Goal: Book appointment/travel/reservation

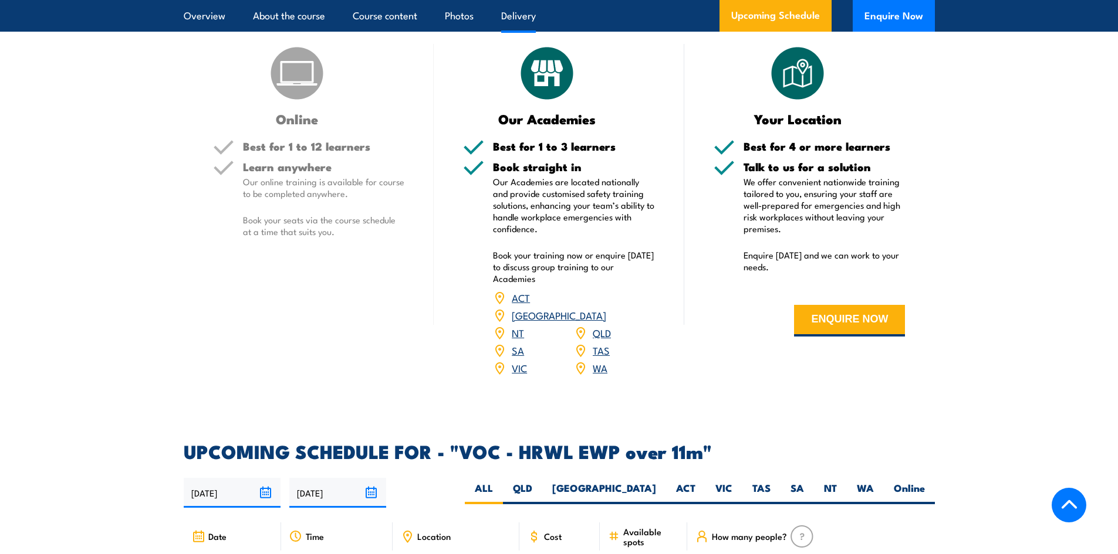
scroll to position [1760, 0]
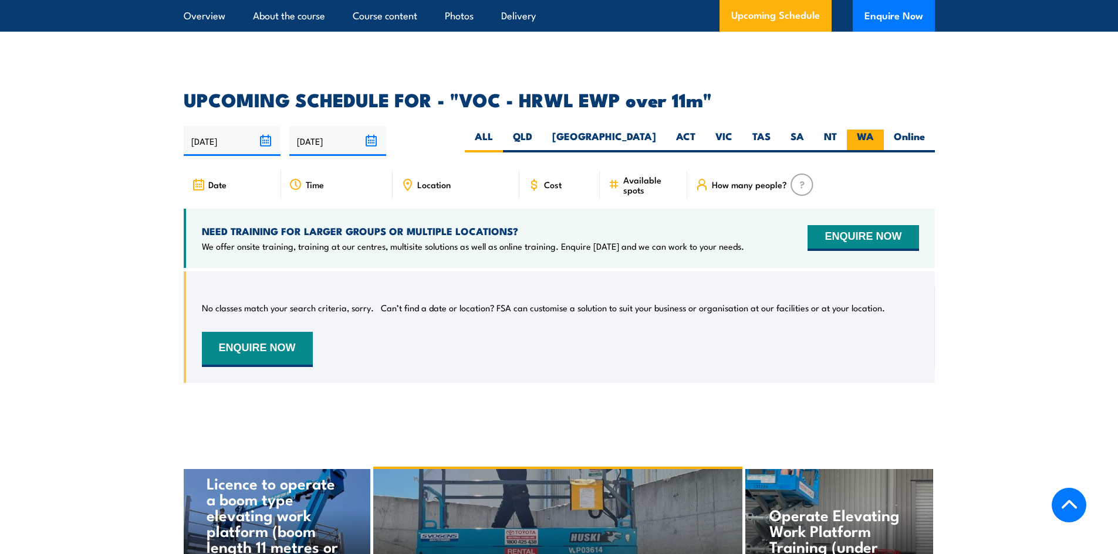
click at [862, 130] on label "WA" at bounding box center [865, 141] width 37 height 23
click at [874, 130] on input "WA" at bounding box center [878, 134] width 8 height 8
radio input "true"
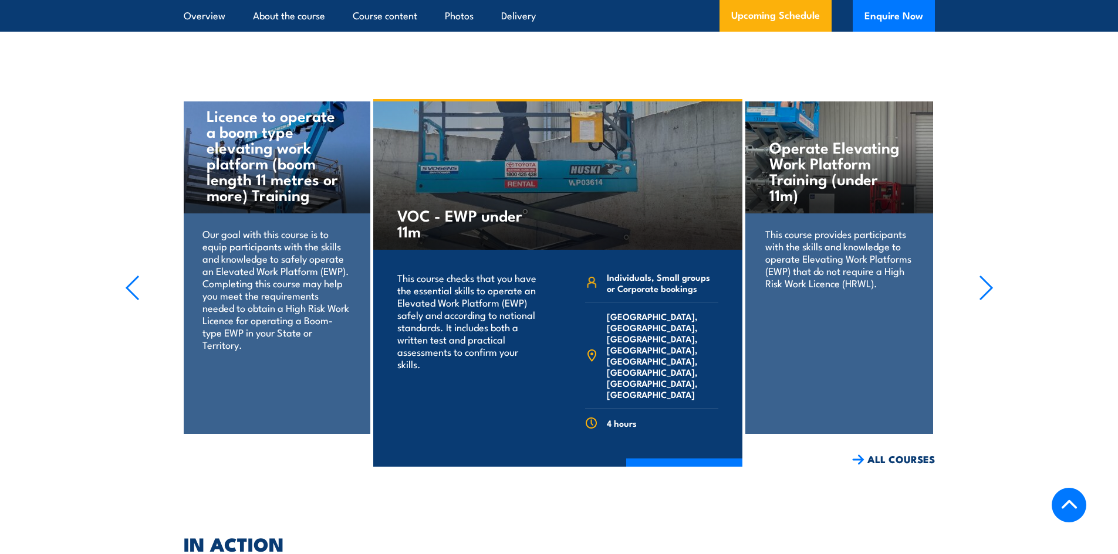
scroll to position [2199, 0]
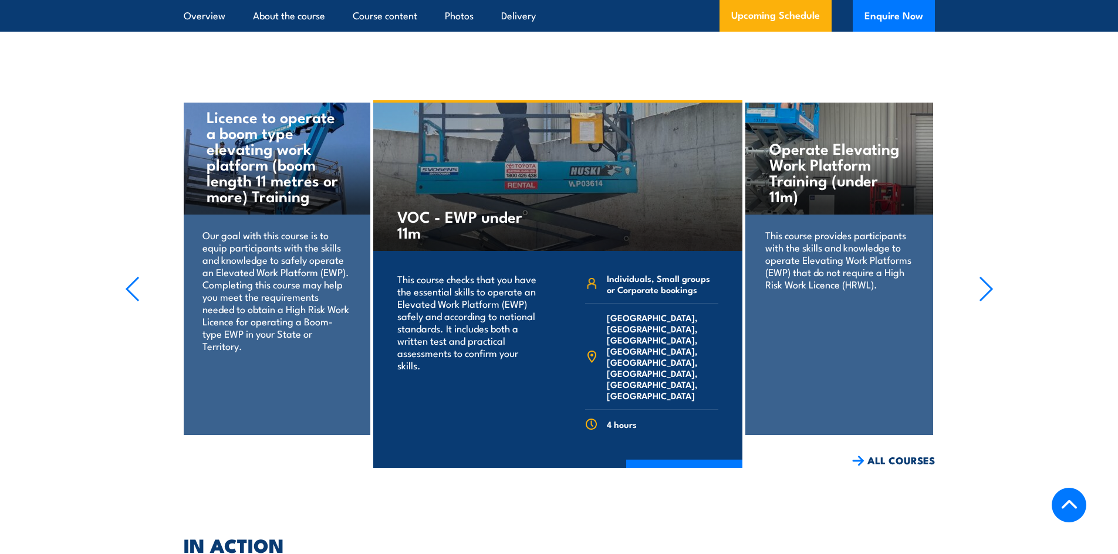
click at [992, 276] on icon "button" at bounding box center [986, 289] width 15 height 26
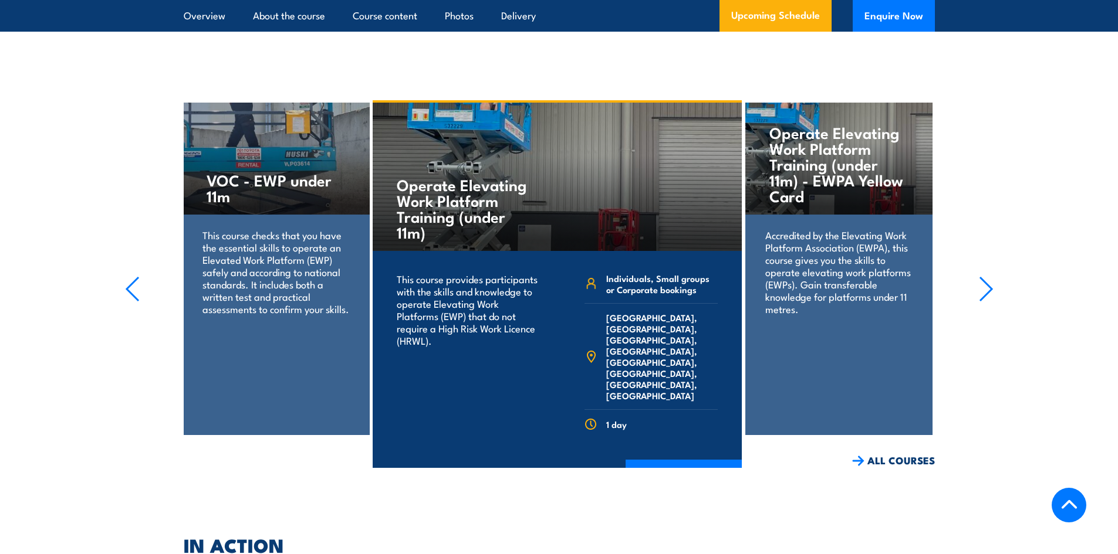
click at [992, 276] on icon "button" at bounding box center [986, 289] width 15 height 26
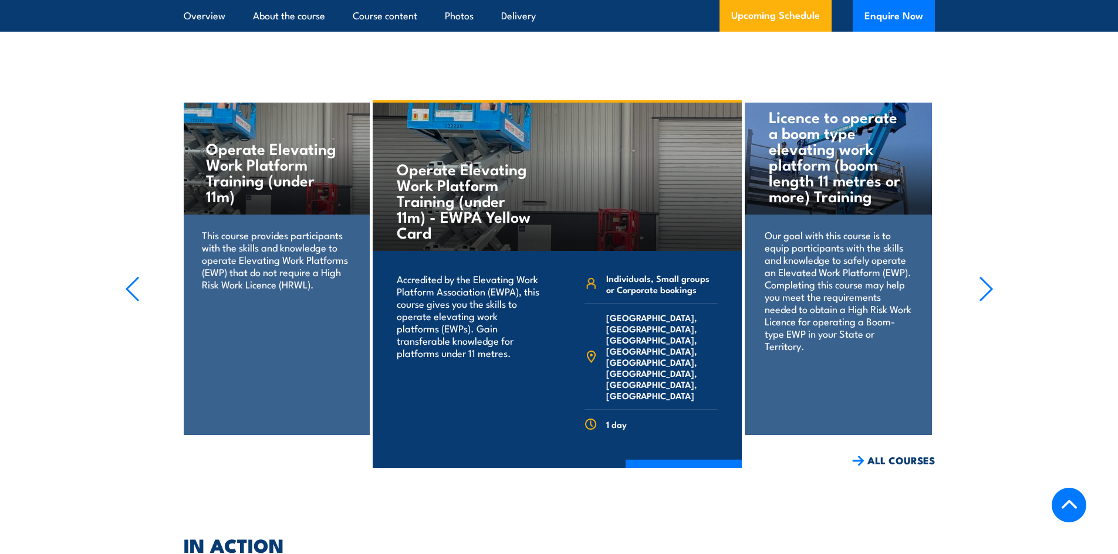
click at [992, 276] on icon "button" at bounding box center [986, 289] width 15 height 26
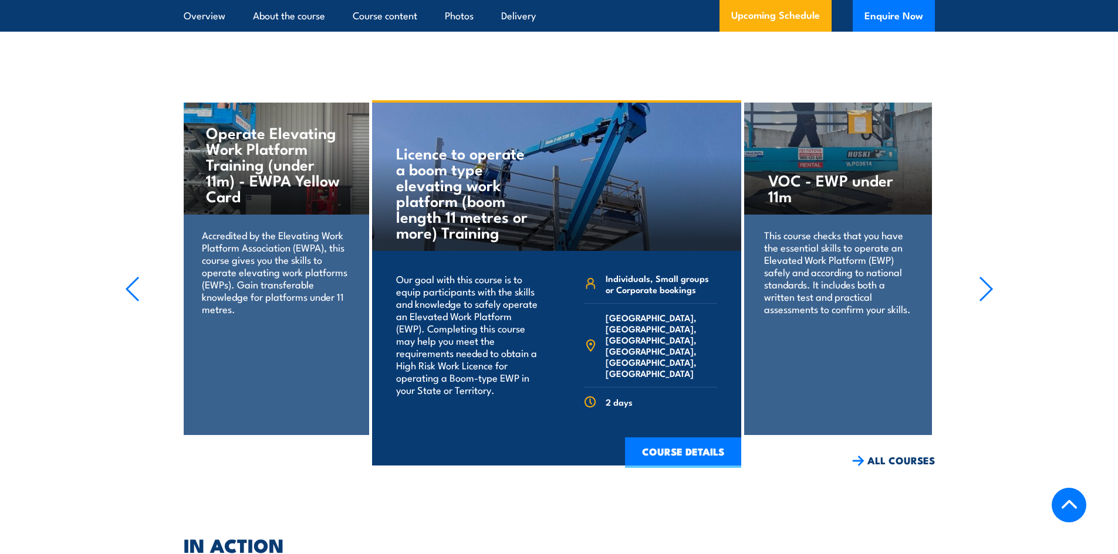
click at [992, 276] on icon "button" at bounding box center [986, 289] width 15 height 26
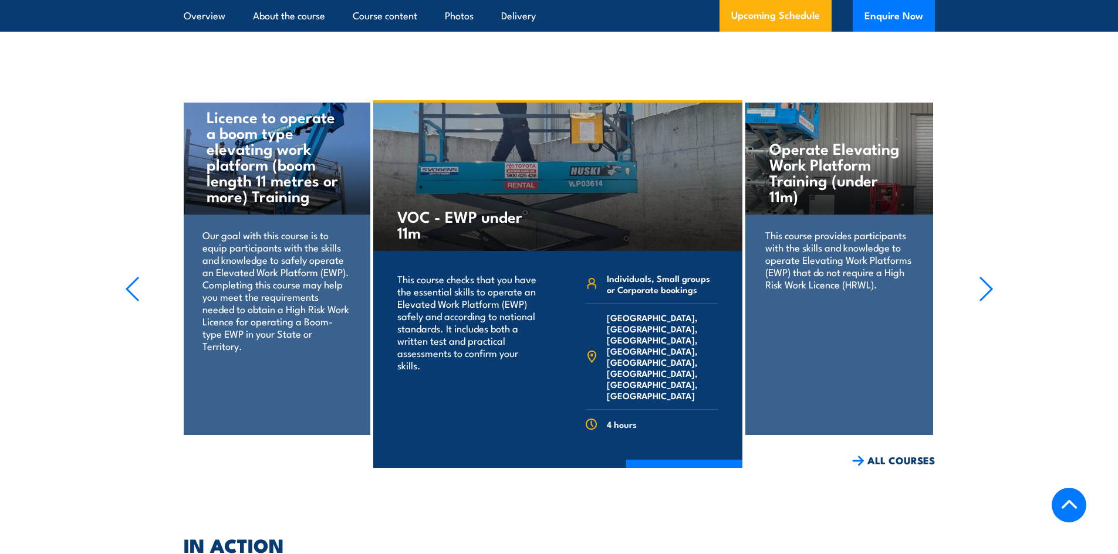
click at [992, 276] on icon "button" at bounding box center [986, 289] width 15 height 26
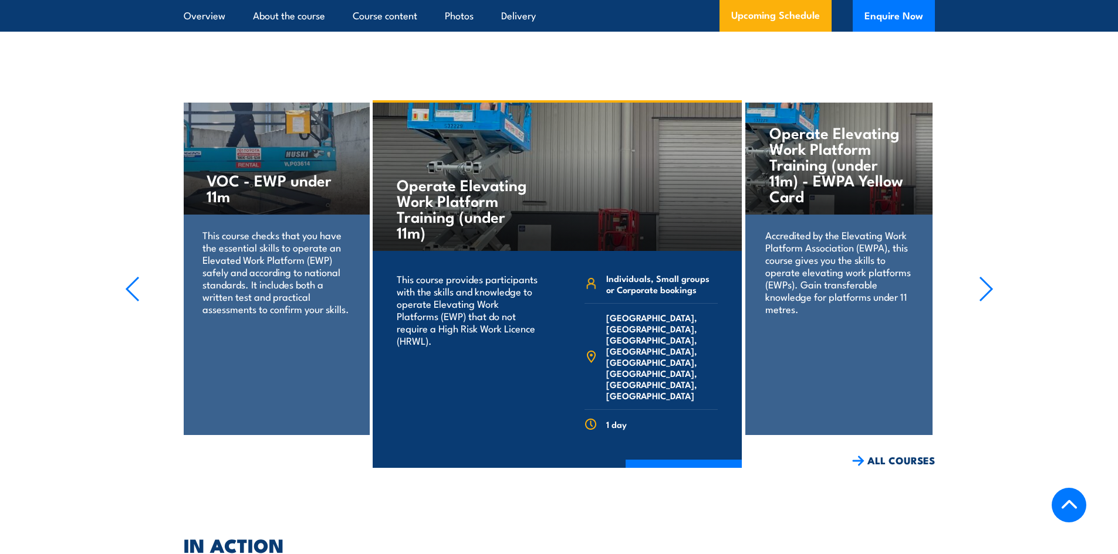
click at [971, 262] on section "Operate Elevating Work Platform Training (under 11m) This course provides parti…" at bounding box center [559, 284] width 1118 height 368
click at [987, 278] on icon "button" at bounding box center [986, 289] width 12 height 23
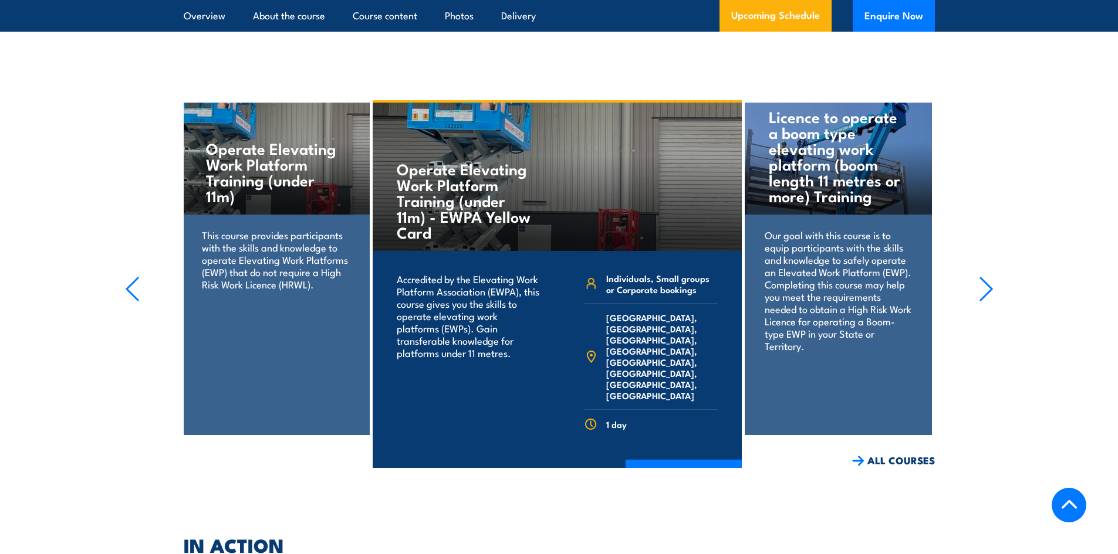
click at [987, 278] on icon "button" at bounding box center [986, 289] width 12 height 23
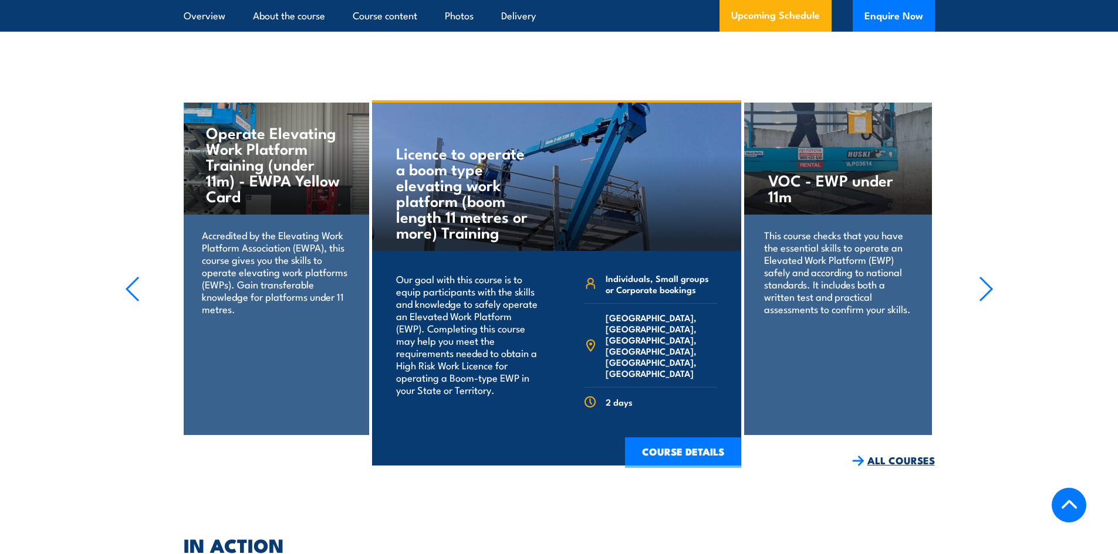
click at [921, 454] on link "ALL COURSES" at bounding box center [893, 460] width 83 height 13
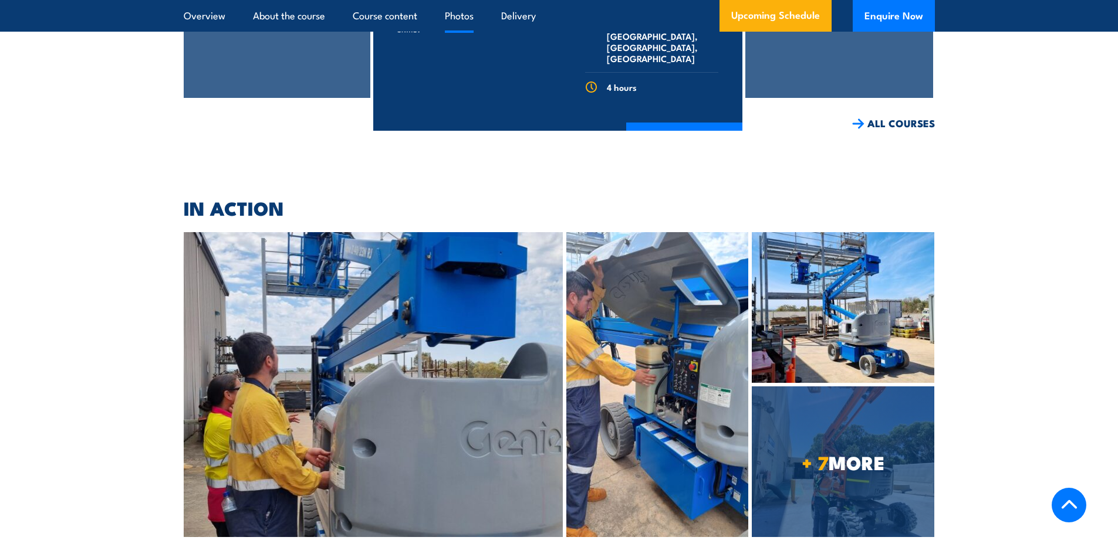
scroll to position [2872, 0]
